Goal: Information Seeking & Learning: Learn about a topic

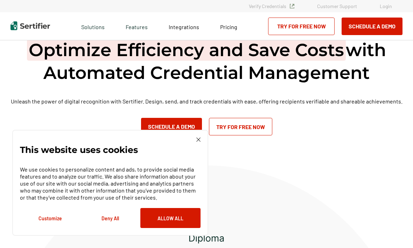
scroll to position [0, 0]
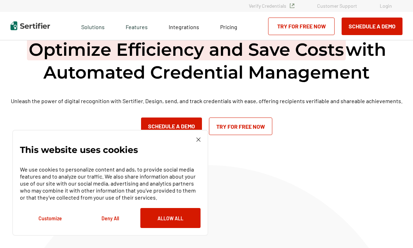
click at [176, 218] on button "Allow All" at bounding box center [170, 218] width 60 height 20
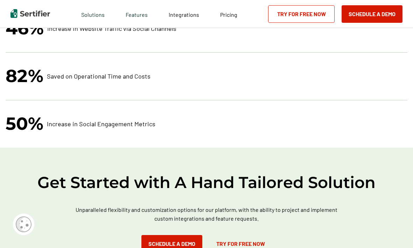
scroll to position [1472, 0]
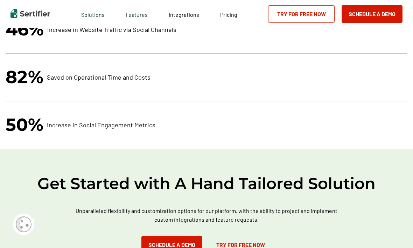
click at [225, 15] on span "Pricing" at bounding box center [228, 14] width 17 height 7
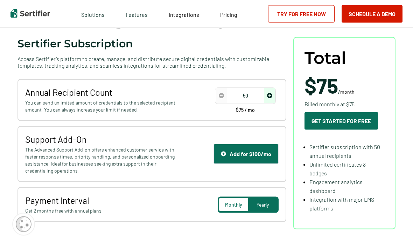
scroll to position [70, 0]
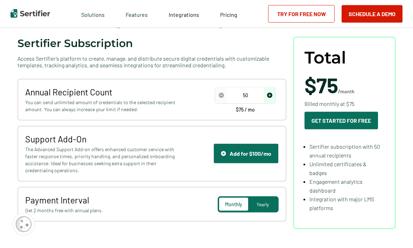
click at [220, 96] on img "decrease number" at bounding box center [221, 95] width 5 height 5
click at [272, 96] on img "increase number" at bounding box center [269, 95] width 5 height 5
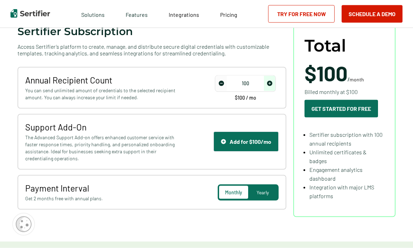
scroll to position [82, 0]
click at [221, 85] on img "decrease number" at bounding box center [221, 83] width 5 height 5
type input "50"
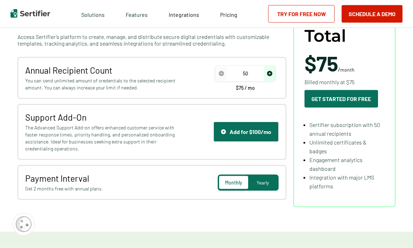
scroll to position [92, 0]
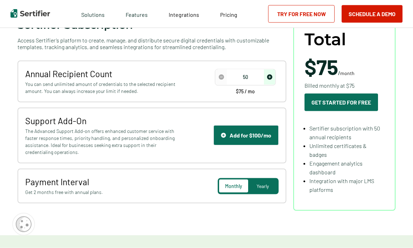
click at [266, 183] on div "Yearly" at bounding box center [262, 185] width 29 height 13
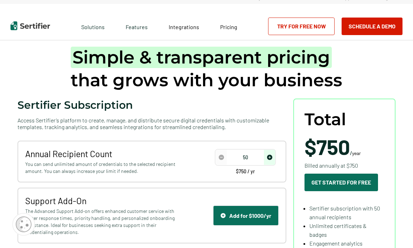
scroll to position [9, 0]
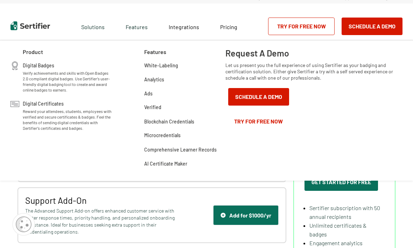
click at [186, 28] on span "Integrations" at bounding box center [184, 26] width 30 height 7
